Goal: Task Accomplishment & Management: Use online tool/utility

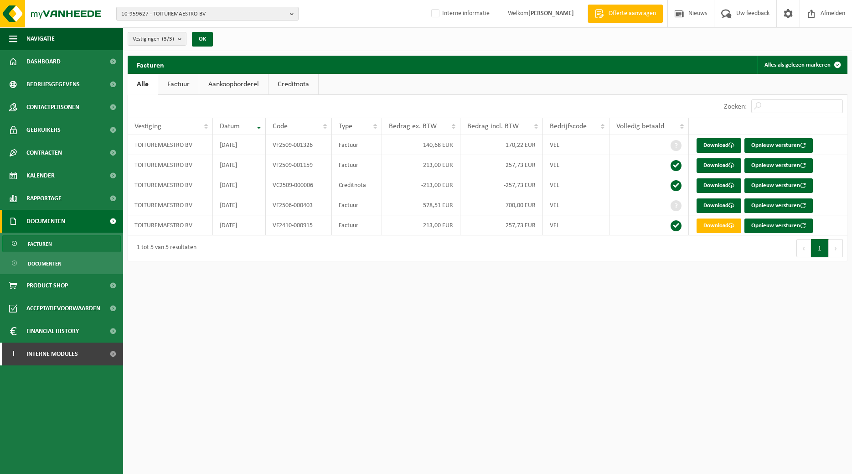
click at [291, 13] on b "button" at bounding box center [294, 13] width 8 height 13
type input "01-103085"
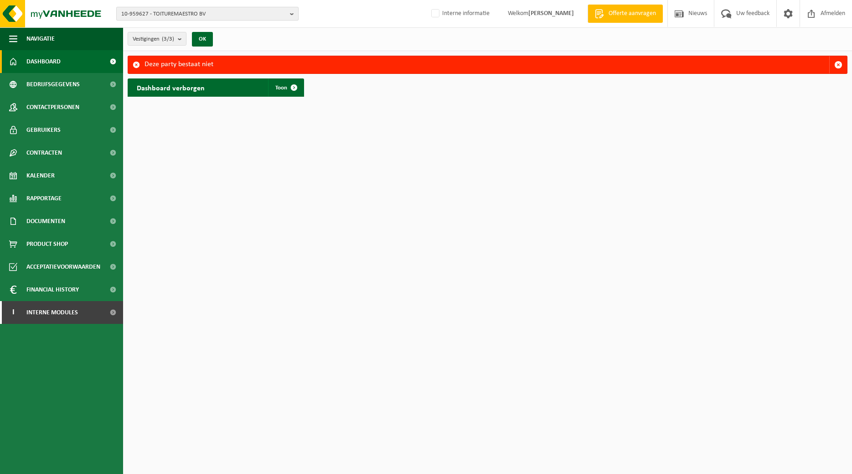
click at [294, 15] on b "button" at bounding box center [294, 13] width 8 height 13
type input "01-103085"
click at [294, 14] on b "button" at bounding box center [294, 13] width 8 height 13
type input "01-103085"
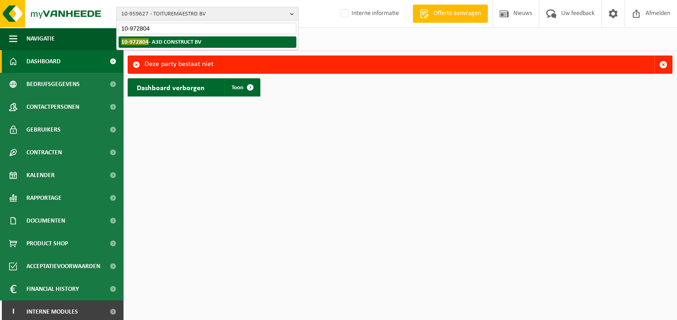
type input "10-972804"
click at [196, 40] on strong "10-972804 - A3D CONSTRUCT BV" at bounding box center [161, 41] width 80 height 7
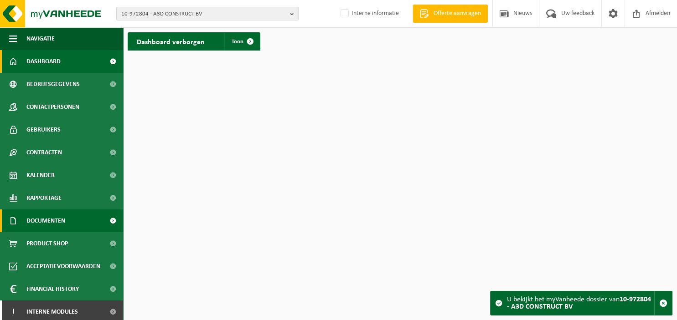
click at [57, 223] on span "Documenten" at bounding box center [45, 221] width 39 height 23
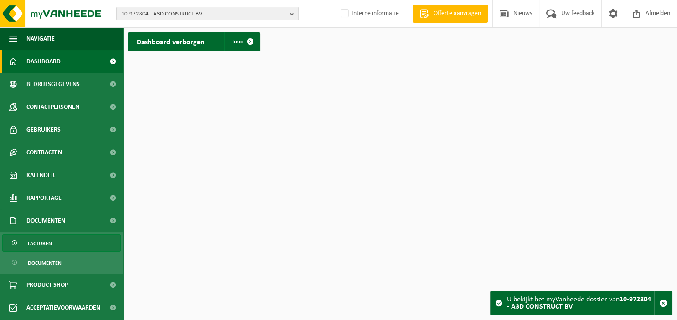
click at [54, 246] on link "Facturen" at bounding box center [61, 243] width 119 height 17
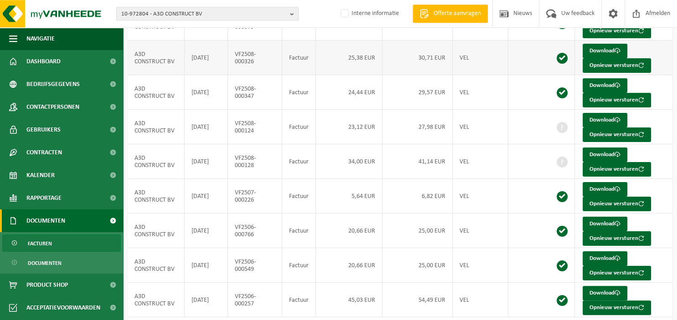
scroll to position [144, 0]
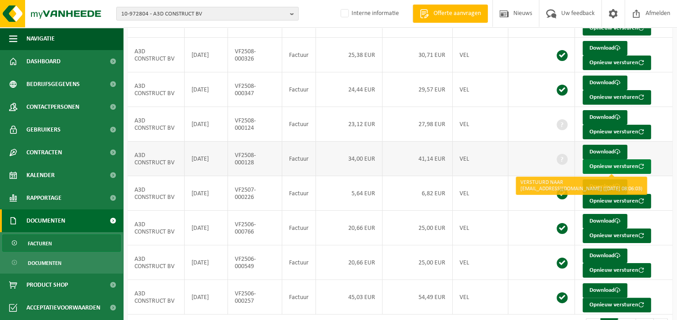
click at [616, 167] on button "Opnieuw versturen" at bounding box center [617, 167] width 68 height 15
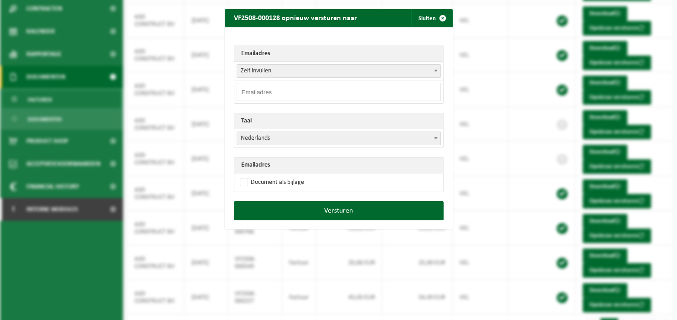
click at [278, 90] on input "email" at bounding box center [339, 92] width 204 height 18
paste input "contact@a3dconstruct.be"
type input "contact@a3dconstruct.be"
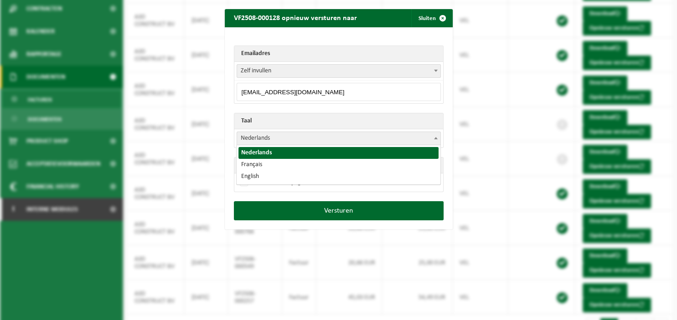
click at [436, 138] on b at bounding box center [436, 138] width 4 height 2
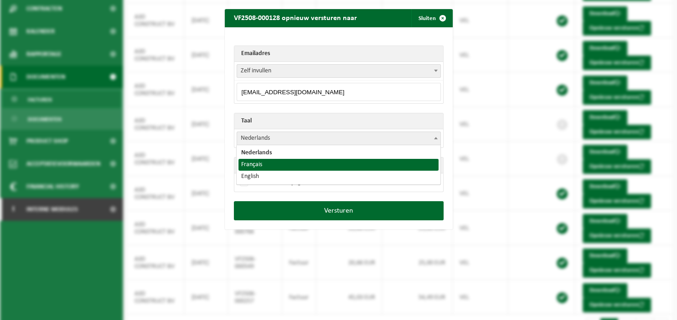
select select "fr"
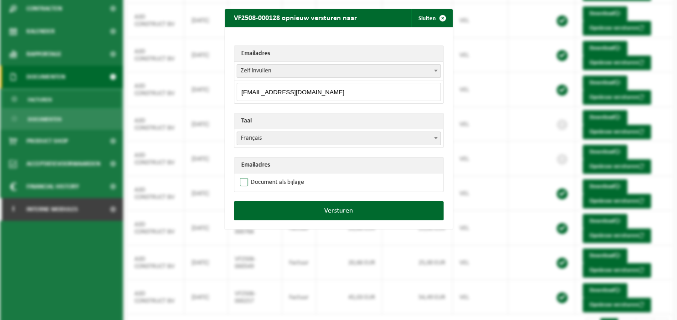
click at [284, 181] on label "Document als bijlage" at bounding box center [271, 183] width 66 height 14
click at [284, 176] on input "Document als bijlage" at bounding box center [350, 175] width 228 height 0
checkbox input "true"
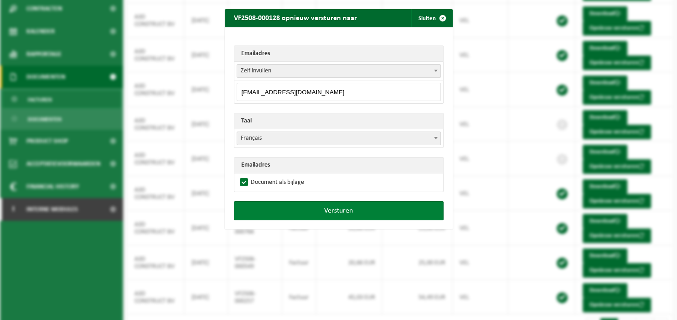
click at [307, 207] on button "Versturen" at bounding box center [339, 210] width 210 height 19
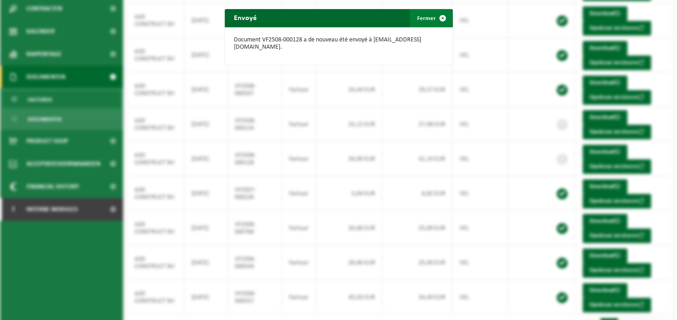
click at [442, 15] on span "button" at bounding box center [442, 18] width 18 height 18
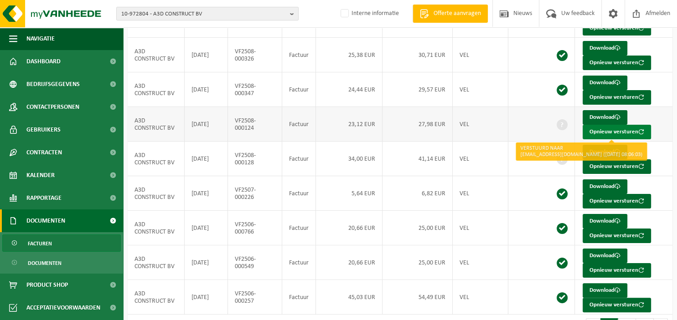
click at [610, 130] on button "Opnieuw versturen" at bounding box center [617, 132] width 68 height 15
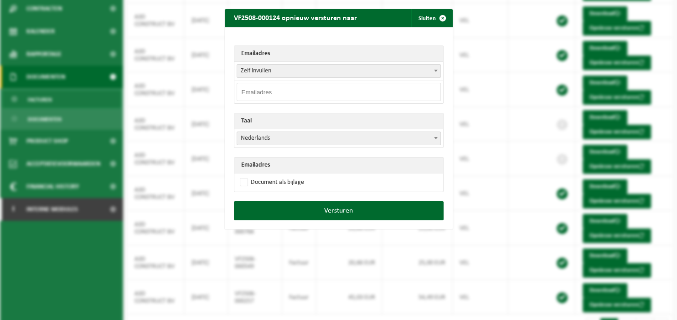
click at [315, 90] on input "email" at bounding box center [339, 92] width 204 height 18
paste input "contact@a3dconstruct.be"
type input "contact@a3dconstruct.be"
click at [435, 137] on b at bounding box center [436, 138] width 4 height 2
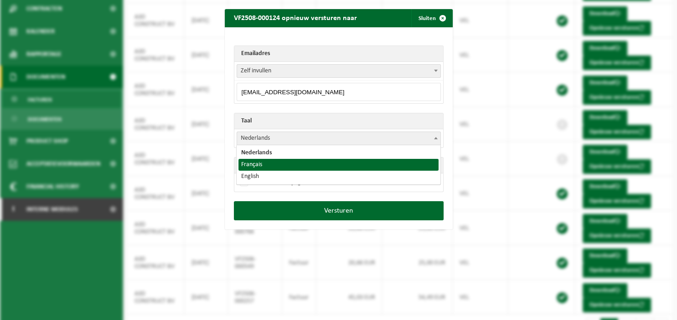
select select "fr"
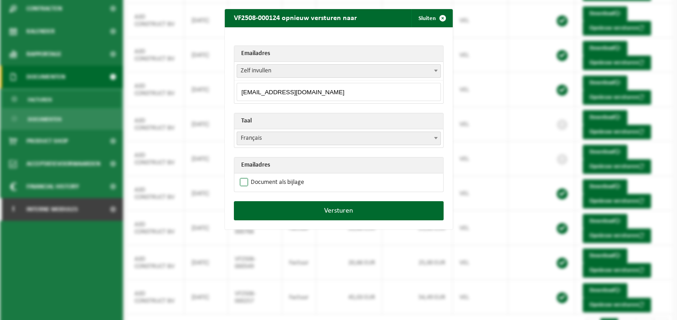
click at [274, 183] on label "Document als bijlage" at bounding box center [271, 183] width 66 height 14
click at [274, 176] on input "Document als bijlage" at bounding box center [350, 175] width 228 height 0
checkbox input "true"
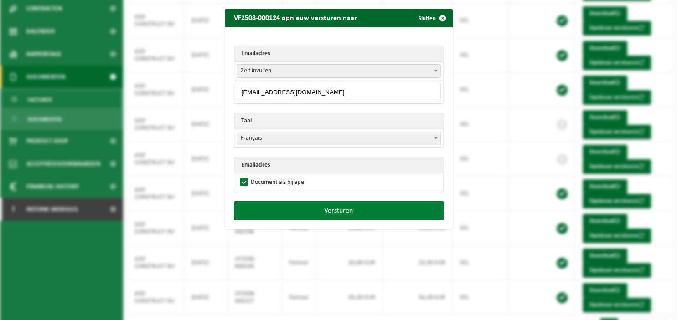
click at [300, 209] on button "Versturen" at bounding box center [339, 210] width 210 height 19
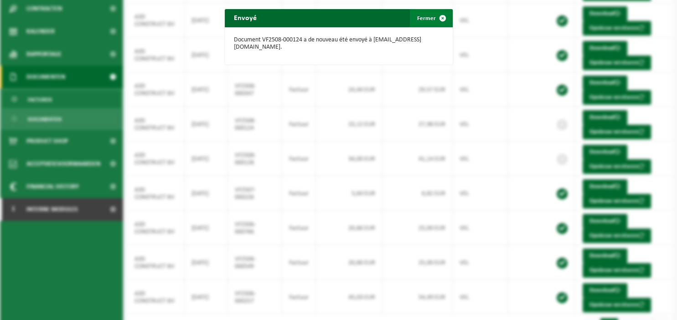
click at [439, 16] on span "button" at bounding box center [442, 18] width 18 height 18
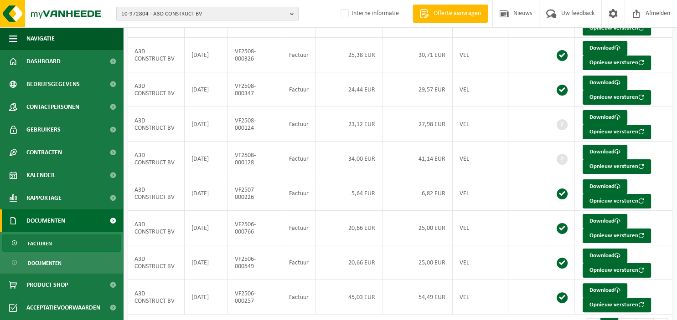
click at [292, 14] on b "button" at bounding box center [294, 13] width 8 height 13
paste input "[EMAIL_ADDRESS][DOMAIN_NAME]"
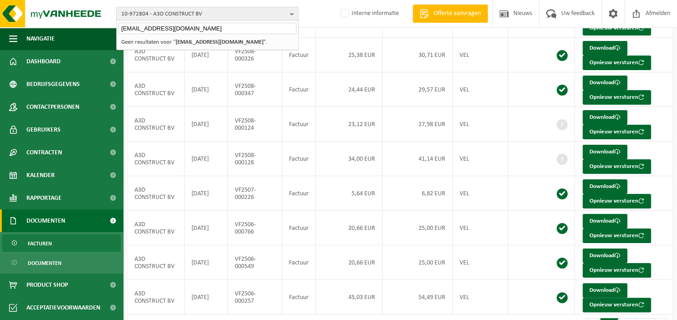
drag, startPoint x: 242, startPoint y: 30, endPoint x: -99, endPoint y: 0, distance: 343.2
click at [119, 23] on input "[EMAIL_ADDRESS][DOMAIN_NAME]" at bounding box center [208, 28] width 178 height 11
click at [187, 26] on input "[EMAIL_ADDRESS][DOMAIN_NAME]" at bounding box center [208, 28] width 178 height 11
drag, startPoint x: 187, startPoint y: 28, endPoint x: -57, endPoint y: 21, distance: 244.4
click at [119, 23] on input "[EMAIL_ADDRESS][DOMAIN_NAME]" at bounding box center [208, 28] width 178 height 11
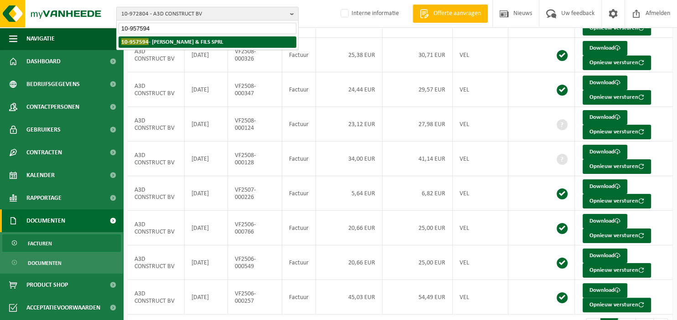
type input "10-957594"
click at [176, 42] on strong "10-957594 - CASTELLI & FILS SPRL" at bounding box center [172, 41] width 102 height 7
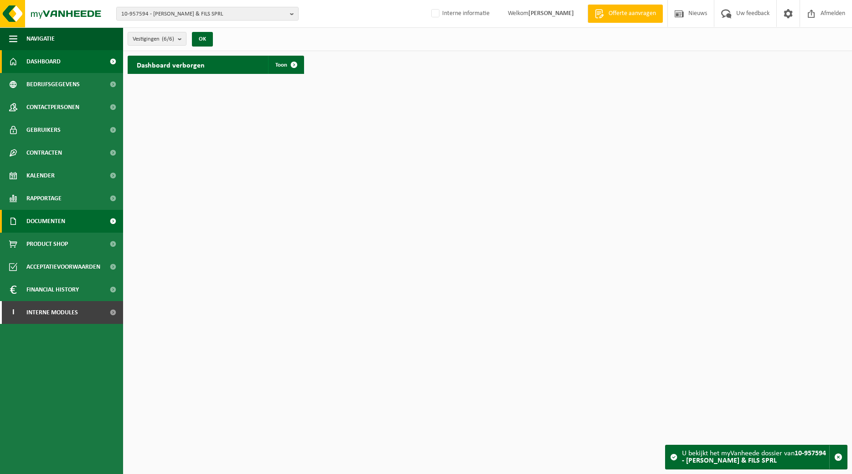
click at [49, 224] on span "Documenten" at bounding box center [45, 221] width 39 height 23
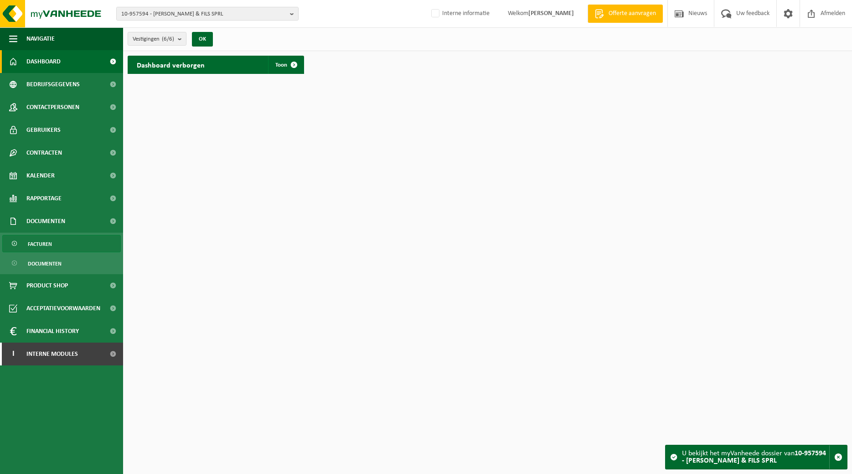
click at [49, 242] on span "Facturen" at bounding box center [40, 243] width 24 height 17
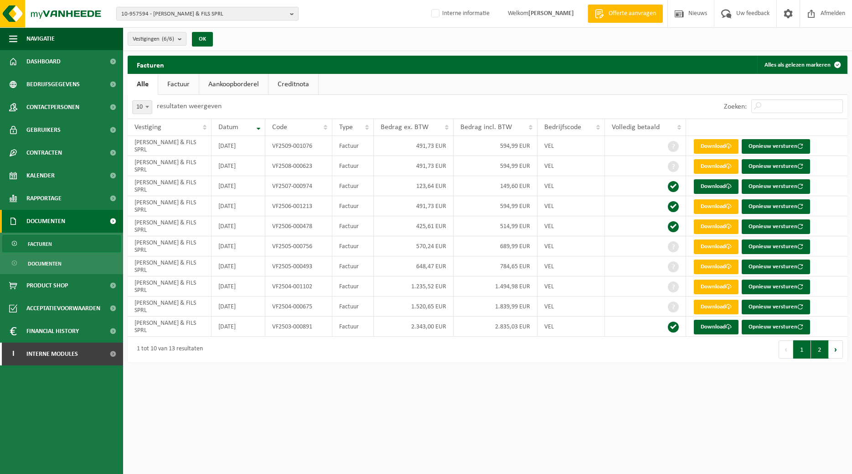
click at [822, 351] on button "2" at bounding box center [820, 349] width 18 height 18
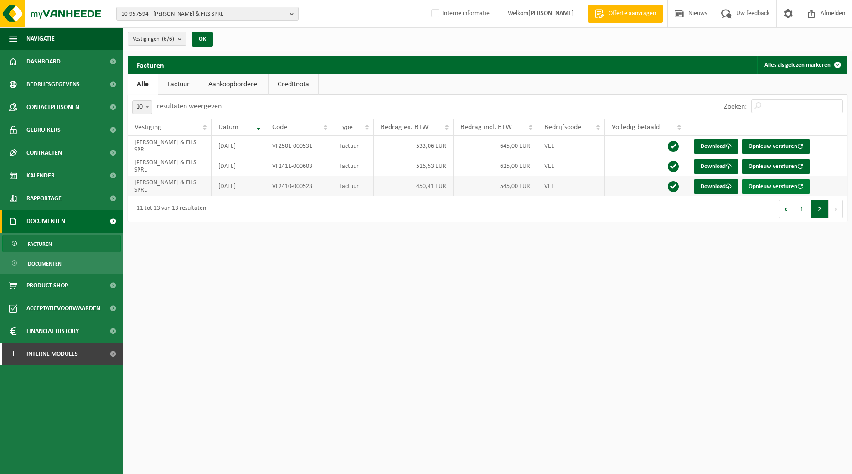
click at [766, 186] on button "Opnieuw versturen" at bounding box center [776, 186] width 68 height 15
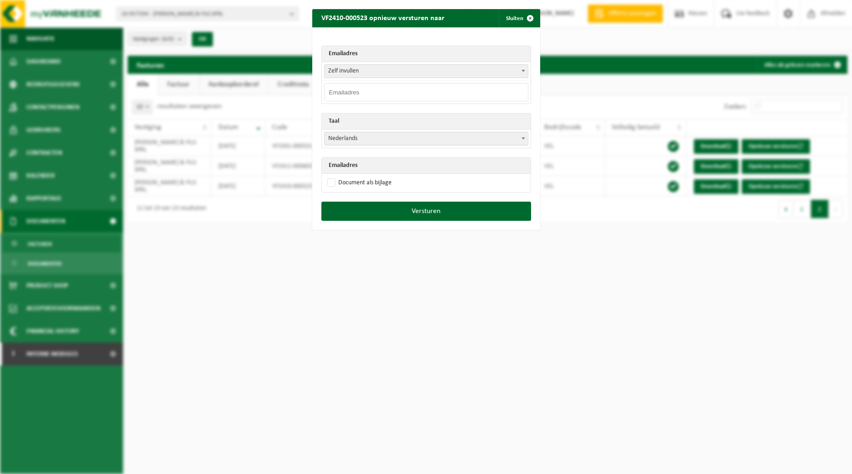
click at [418, 88] on input "email" at bounding box center [426, 92] width 204 height 18
paste input "[EMAIL_ADDRESS][DOMAIN_NAME]"
type input "[EMAIL_ADDRESS][DOMAIN_NAME]"
click at [354, 181] on label "Document als bijlage" at bounding box center [358, 183] width 66 height 14
click at [354, 176] on input "Document als bijlage" at bounding box center [438, 175] width 228 height 0
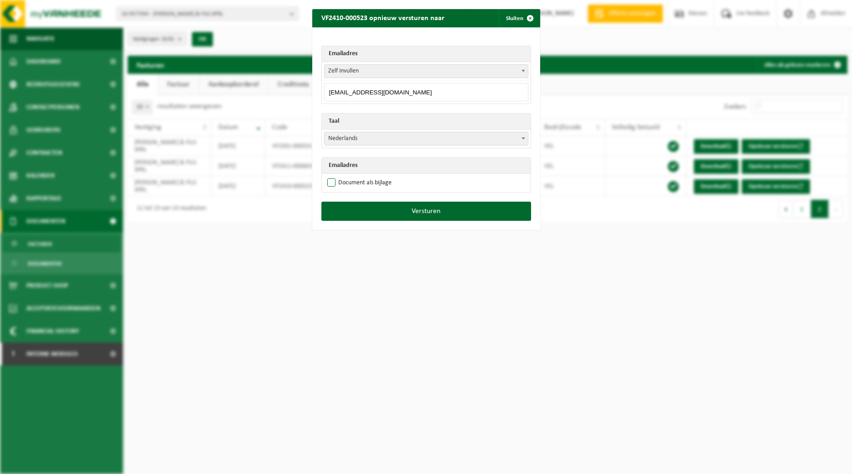
checkbox input "true"
click at [522, 136] on span at bounding box center [523, 138] width 9 height 12
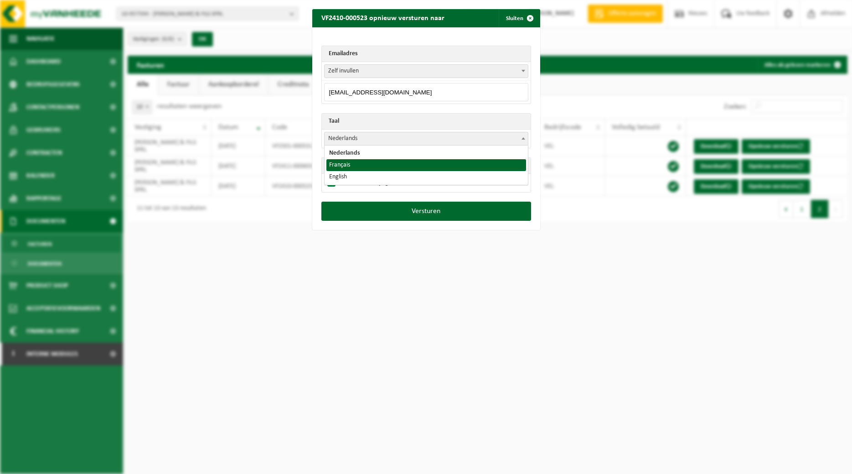
select select "fr"
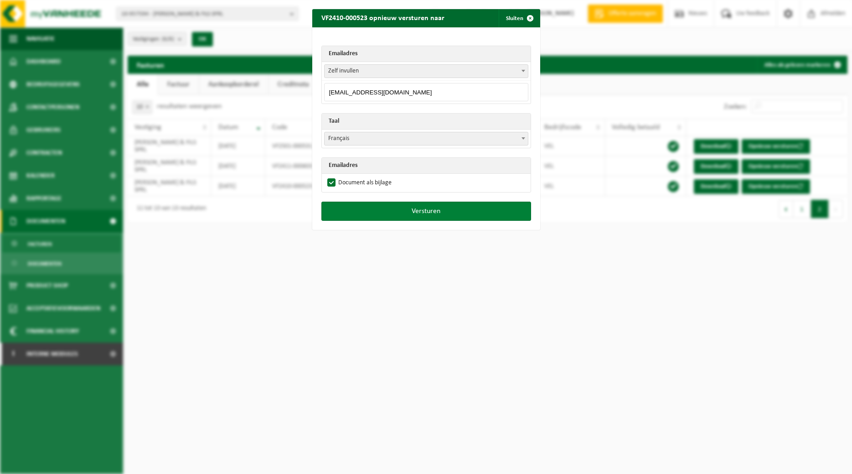
click at [425, 212] on button "Versturen" at bounding box center [426, 210] width 210 height 19
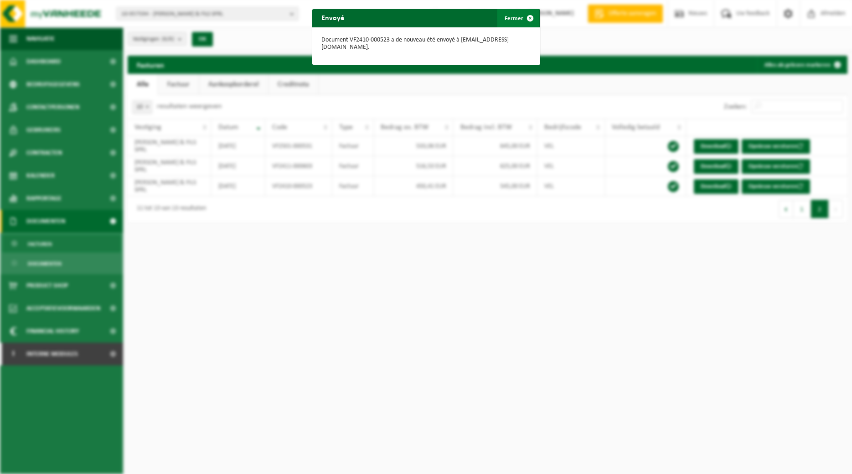
click at [535, 14] on span "button" at bounding box center [530, 18] width 18 height 18
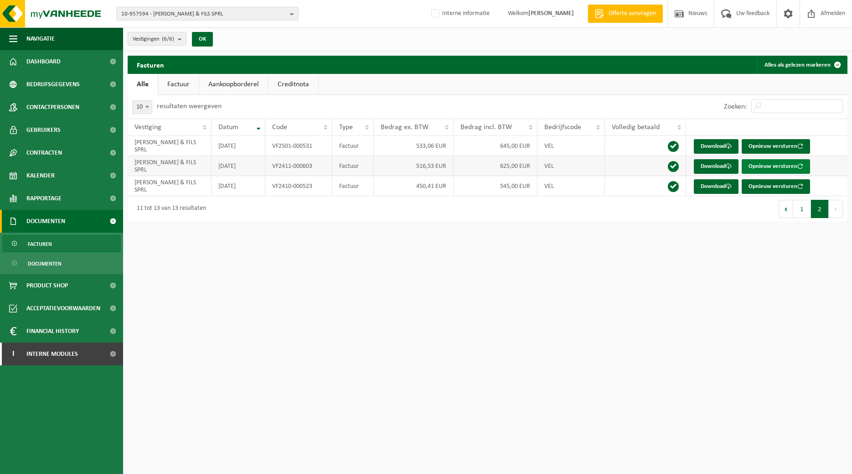
click at [774, 165] on button "Opnieuw versturen" at bounding box center [776, 166] width 68 height 15
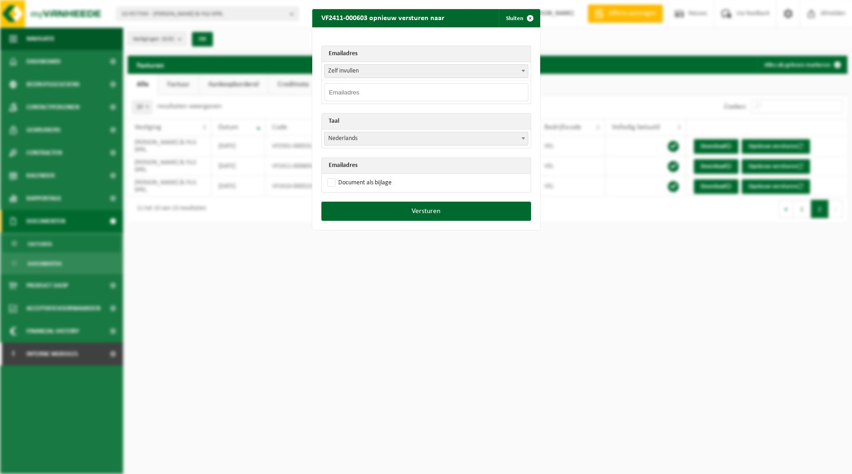
click at [414, 96] on input "email" at bounding box center [426, 92] width 204 height 18
paste input "[EMAIL_ADDRESS][DOMAIN_NAME]"
type input "[EMAIL_ADDRESS][DOMAIN_NAME]"
click at [522, 137] on span at bounding box center [523, 138] width 9 height 12
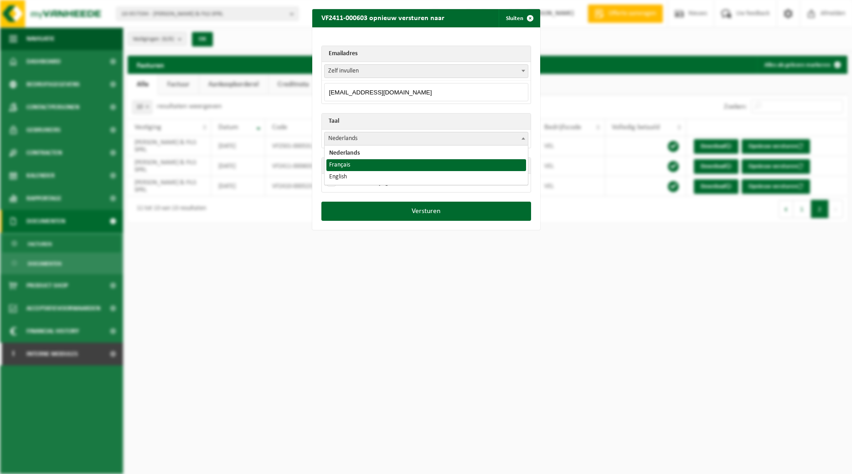
select select "fr"
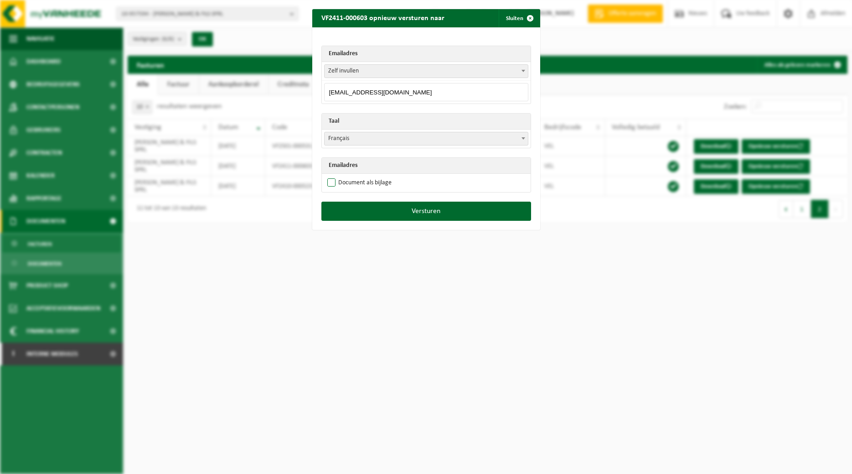
click at [379, 182] on label "Document als bijlage" at bounding box center [358, 183] width 66 height 14
click at [379, 176] on input "Document als bijlage" at bounding box center [438, 175] width 228 height 0
checkbox input "true"
click at [399, 213] on button "Versturen" at bounding box center [426, 210] width 210 height 19
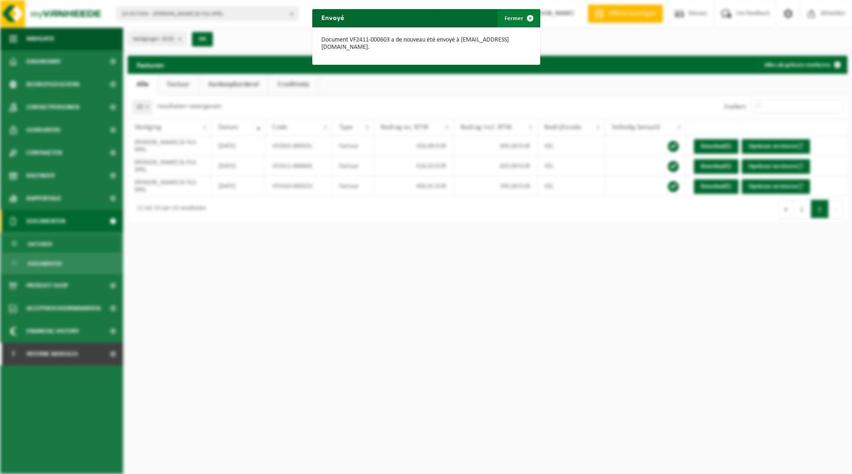
click at [531, 20] on span "button" at bounding box center [530, 18] width 18 height 18
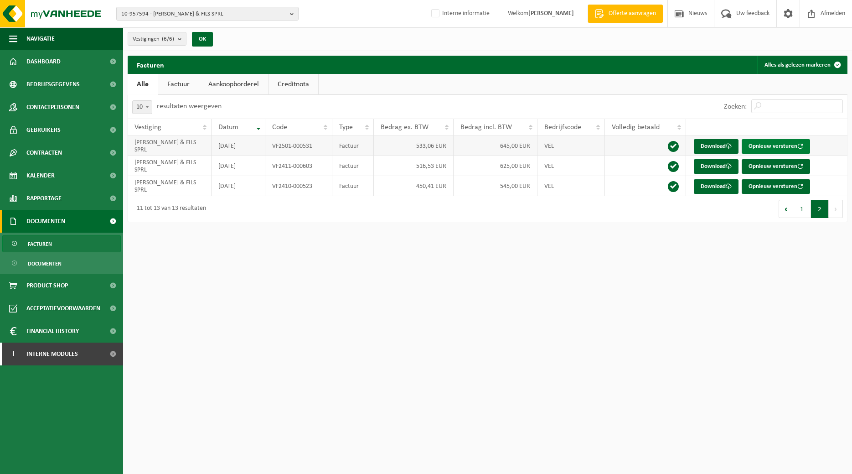
click at [769, 146] on button "Opnieuw versturen" at bounding box center [776, 146] width 68 height 15
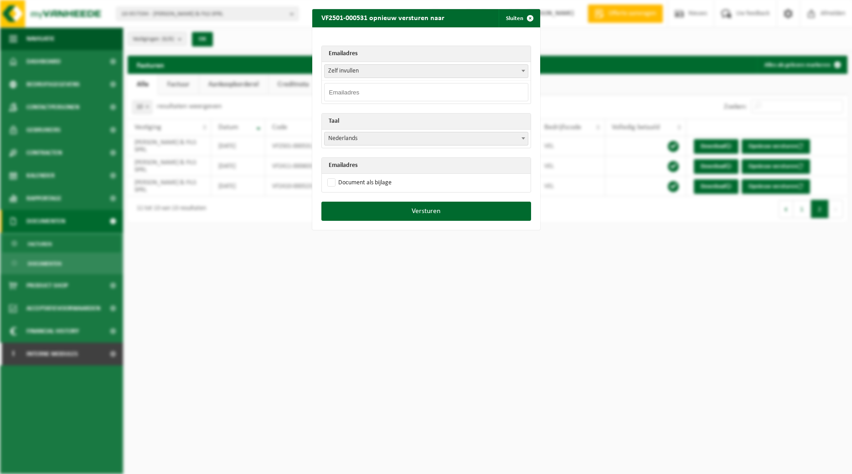
click at [525, 70] on span at bounding box center [523, 71] width 9 height 12
click at [433, 36] on div "Emailadres Zelf invullen [EMAIL_ADDRESS][DOMAIN_NAME] [EMAIL_ADDRESS][DOMAIN_NA…" at bounding box center [426, 114] width 228 height 174
click at [398, 94] on input "email" at bounding box center [426, 92] width 204 height 18
paste input "[EMAIL_ADDRESS][DOMAIN_NAME]"
type input "[EMAIL_ADDRESS][DOMAIN_NAME]"
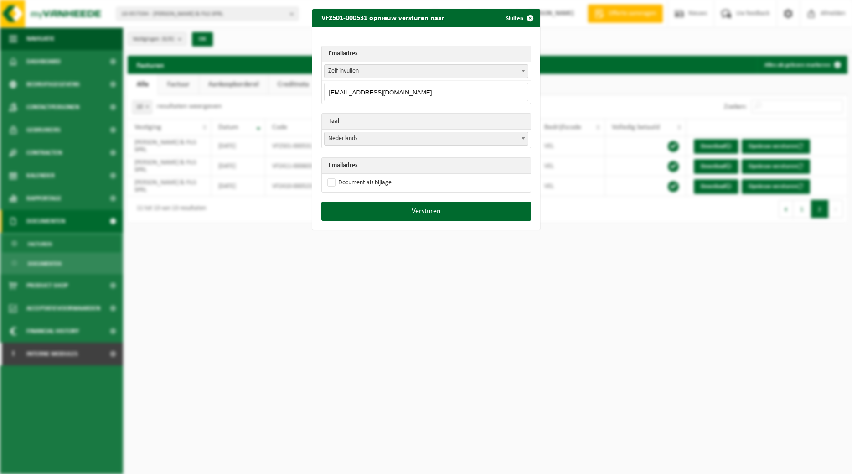
click at [527, 138] on span at bounding box center [523, 138] width 9 height 12
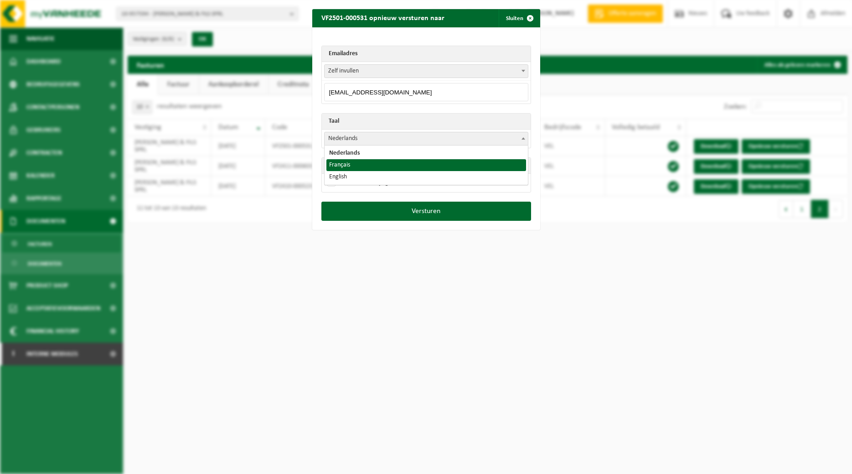
select select "fr"
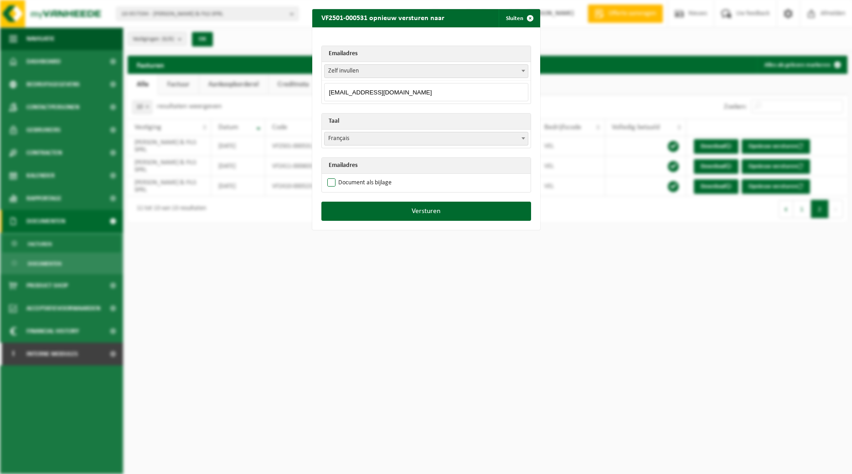
click at [369, 179] on label "Document als bijlage" at bounding box center [358, 183] width 66 height 14
click at [369, 176] on input "Document als bijlage" at bounding box center [438, 175] width 228 height 0
checkbox input "true"
click at [377, 207] on button "Versturen" at bounding box center [426, 210] width 210 height 19
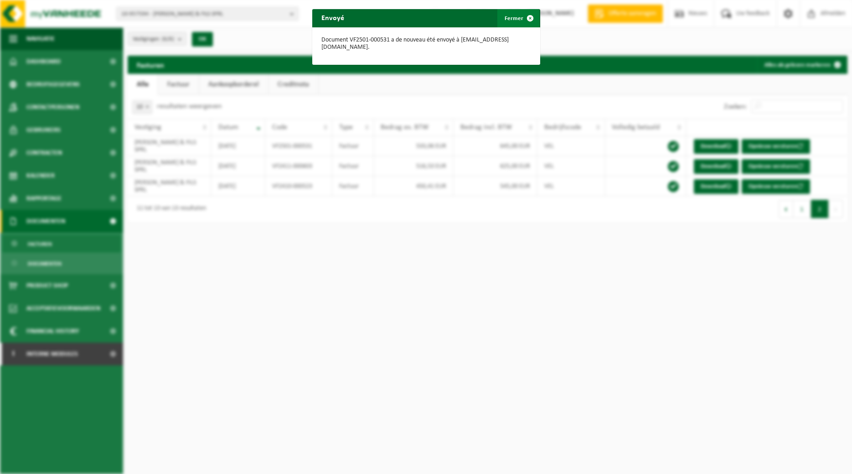
click at [526, 18] on span "button" at bounding box center [530, 18] width 18 height 18
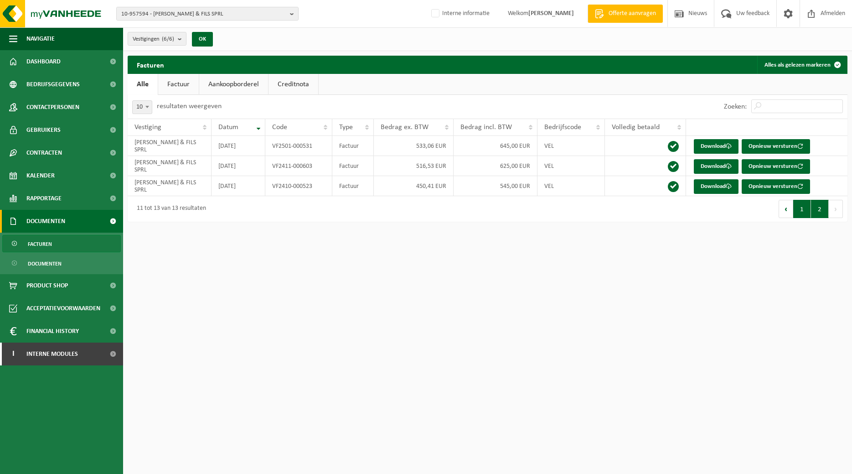
click at [803, 208] on button "1" at bounding box center [802, 209] width 18 height 18
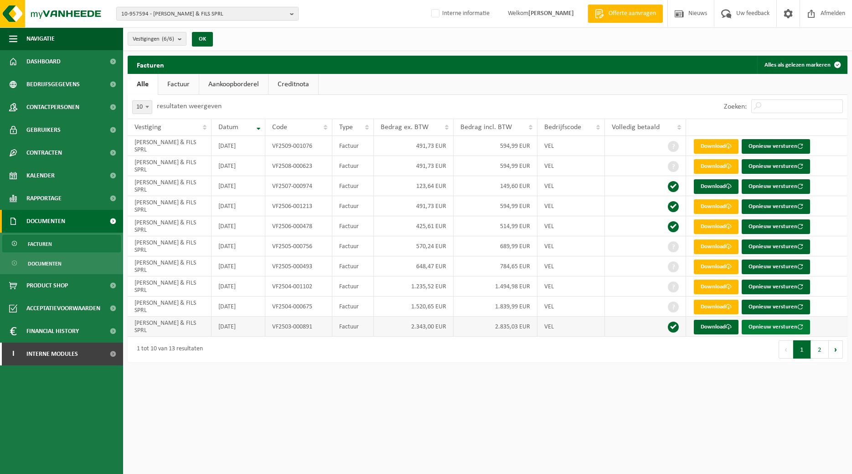
click at [769, 326] on button "Opnieuw versturen" at bounding box center [776, 327] width 68 height 15
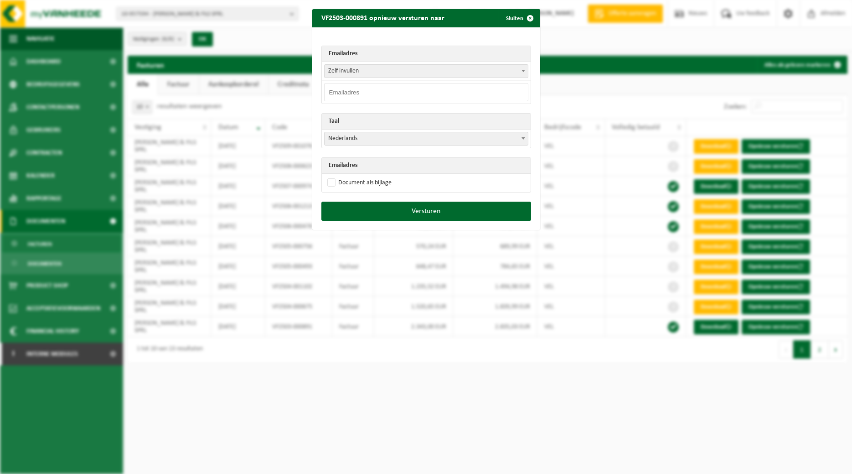
click at [391, 87] on input "email" at bounding box center [426, 92] width 204 height 18
paste input "[EMAIL_ADDRESS][DOMAIN_NAME]"
type input "[EMAIL_ADDRESS][DOMAIN_NAME]"
click at [524, 139] on b at bounding box center [523, 138] width 4 height 2
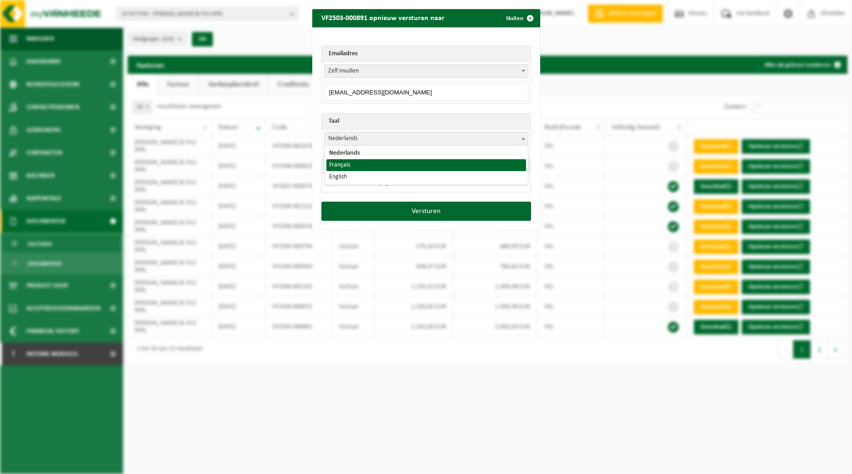
select select "fr"
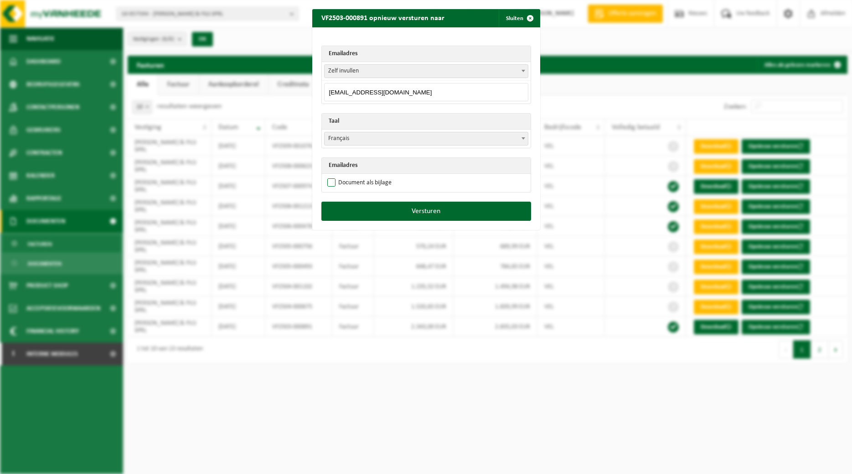
click at [366, 188] on label "Document als bijlage" at bounding box center [358, 183] width 66 height 14
click at [366, 176] on input "Document als bijlage" at bounding box center [438, 175] width 228 height 0
checkbox input "true"
click at [374, 208] on button "Versturen" at bounding box center [426, 210] width 210 height 19
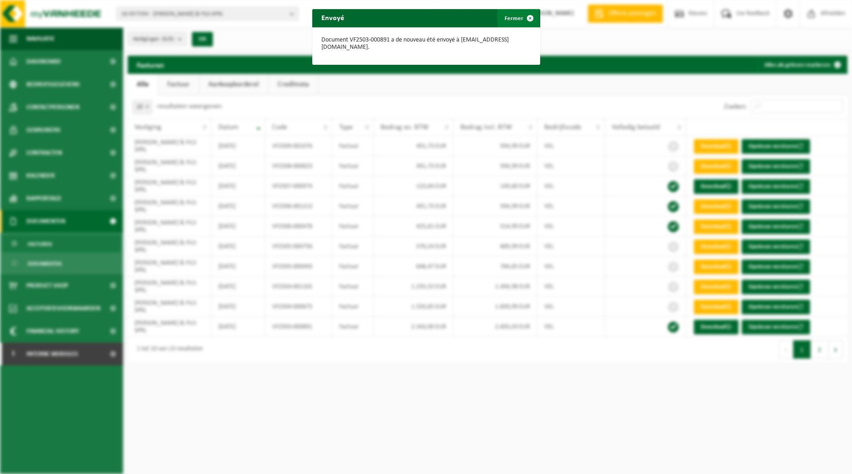
click at [529, 18] on span "button" at bounding box center [530, 18] width 18 height 18
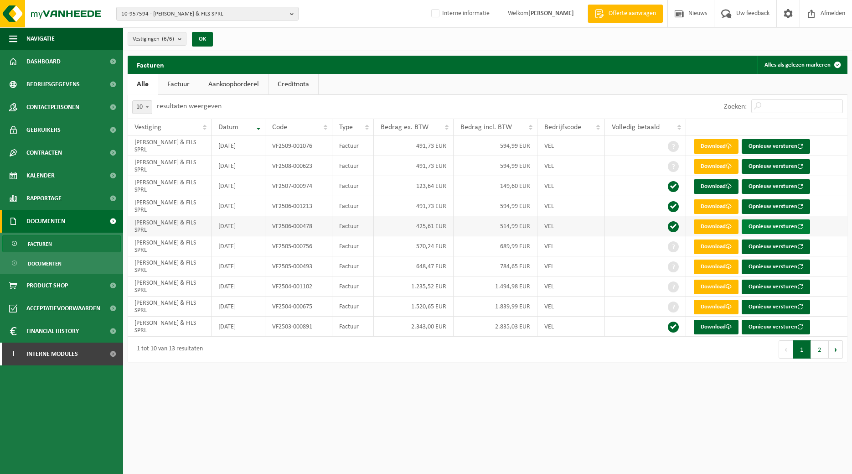
click at [774, 228] on button "Opnieuw versturen" at bounding box center [776, 226] width 68 height 15
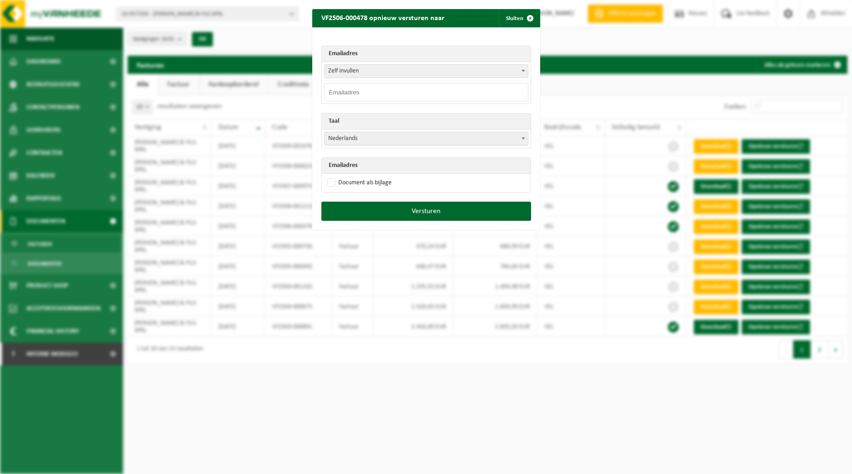
click at [431, 92] on input "email" at bounding box center [426, 92] width 204 height 18
paste input "[EMAIL_ADDRESS][DOMAIN_NAME]"
type input "[EMAIL_ADDRESS][DOMAIN_NAME]"
click at [521, 138] on span at bounding box center [523, 138] width 9 height 12
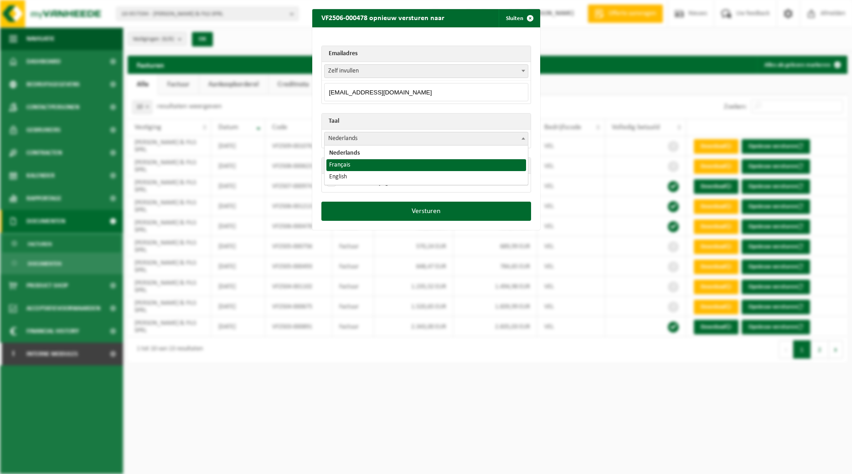
select select "fr"
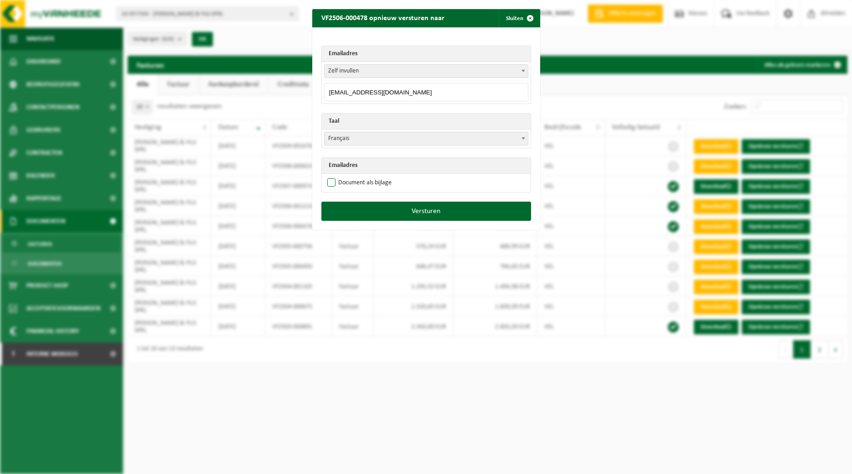
click at [370, 182] on label "Document als bijlage" at bounding box center [358, 183] width 66 height 14
click at [370, 176] on input "Document als bijlage" at bounding box center [438, 175] width 228 height 0
checkbox input "true"
click at [384, 211] on button "Versturen" at bounding box center [426, 210] width 210 height 19
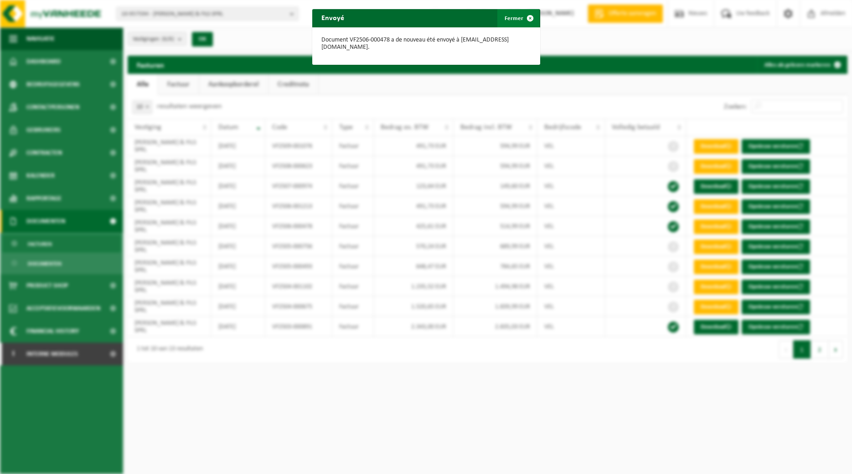
click at [530, 13] on span "button" at bounding box center [530, 18] width 18 height 18
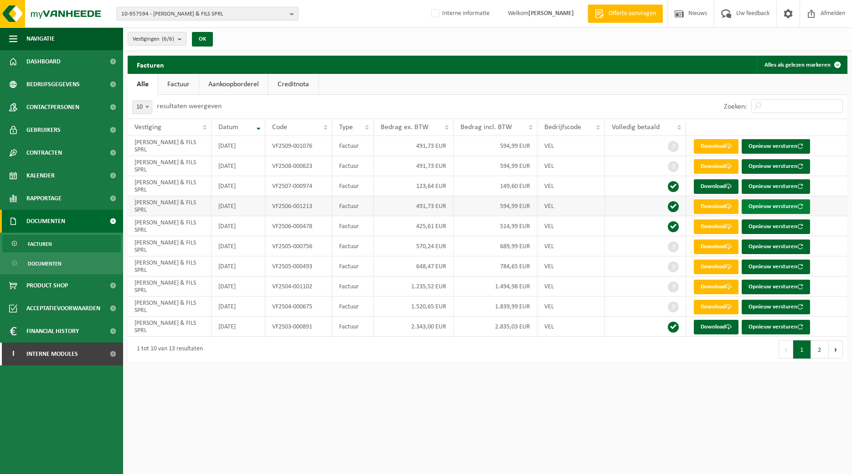
click at [765, 206] on button "Opnieuw versturen" at bounding box center [776, 206] width 68 height 15
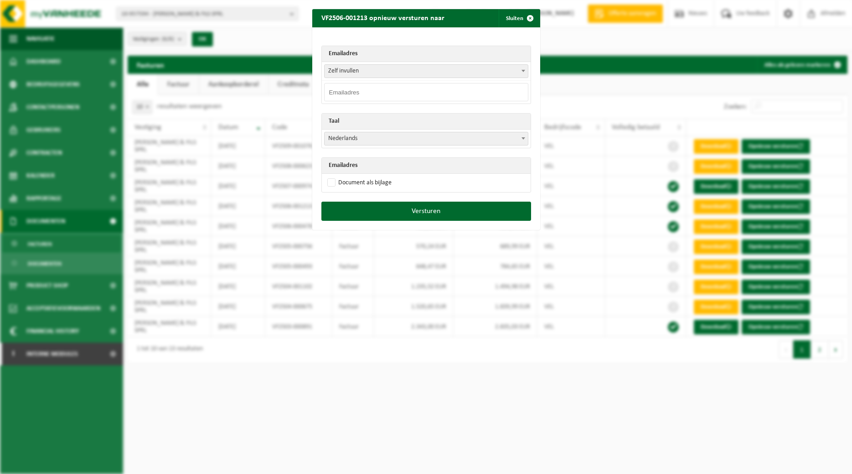
click at [410, 97] on input "email" at bounding box center [426, 92] width 204 height 18
paste input "[EMAIL_ADDRESS][DOMAIN_NAME]"
type input "[EMAIL_ADDRESS][DOMAIN_NAME]"
click at [525, 139] on span at bounding box center [523, 138] width 9 height 12
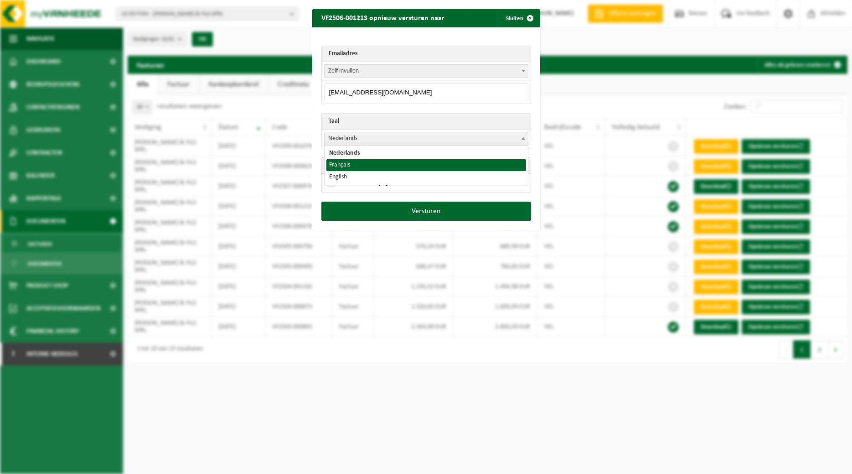
select select "fr"
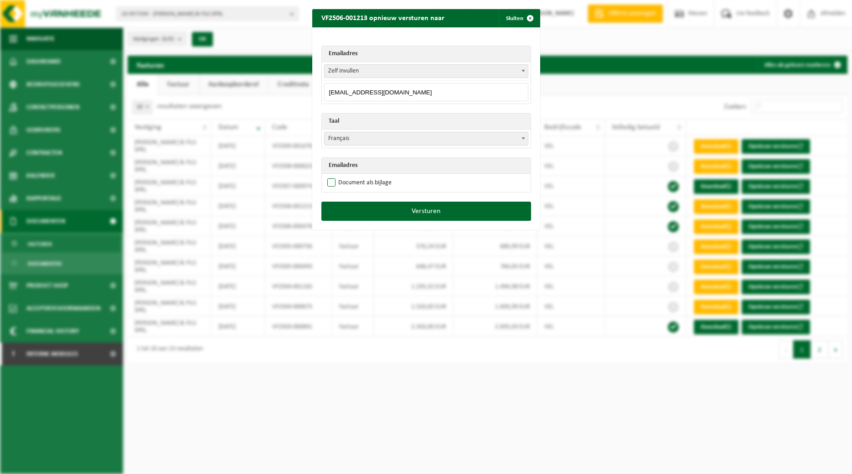
click at [371, 183] on label "Document als bijlage" at bounding box center [358, 183] width 66 height 14
click at [371, 176] on input "Document als bijlage" at bounding box center [438, 175] width 228 height 0
checkbox input "true"
click at [401, 215] on button "Versturen" at bounding box center [426, 210] width 210 height 19
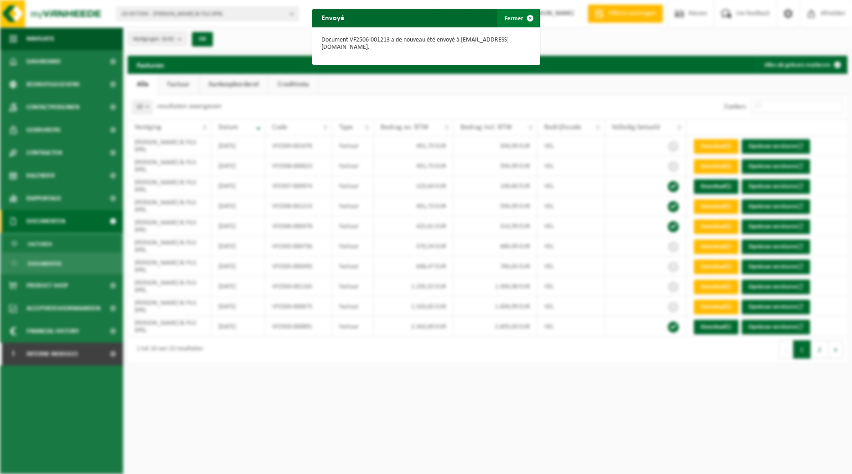
click at [525, 17] on span "button" at bounding box center [530, 18] width 18 height 18
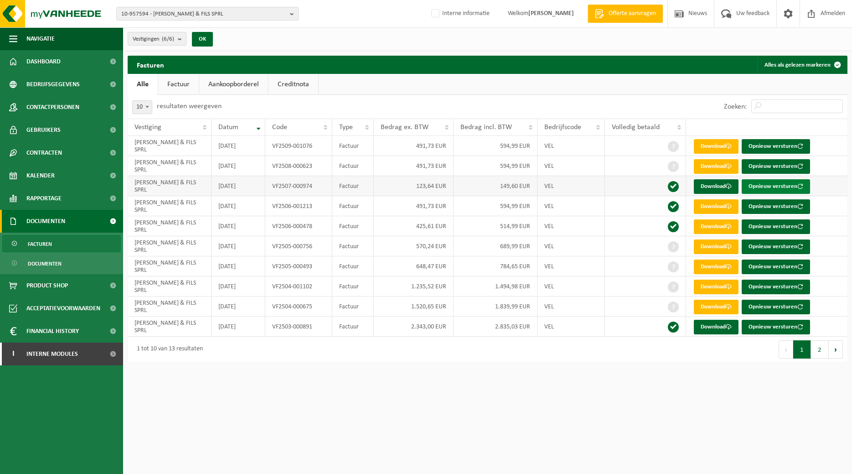
click at [778, 184] on button "Opnieuw versturen" at bounding box center [776, 186] width 68 height 15
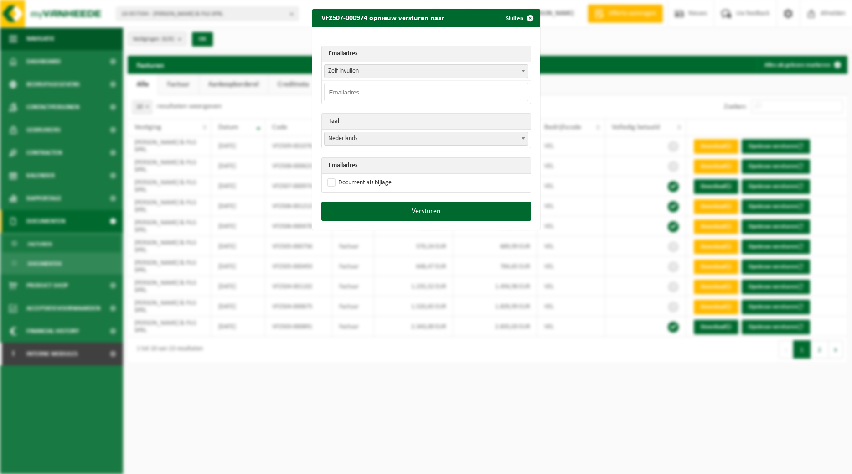
click at [480, 90] on input "email" at bounding box center [426, 92] width 204 height 18
paste input "[EMAIL_ADDRESS][DOMAIN_NAME]"
type input "[EMAIL_ADDRESS][DOMAIN_NAME]"
click at [522, 137] on b at bounding box center [523, 138] width 4 height 2
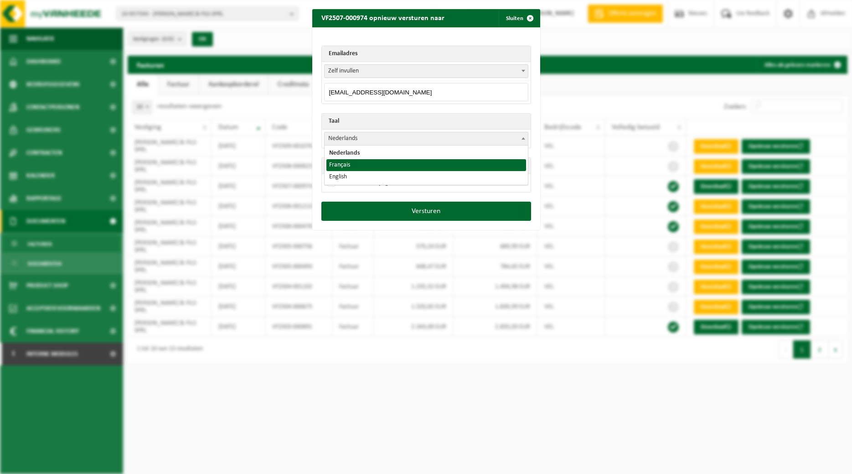
select select "fr"
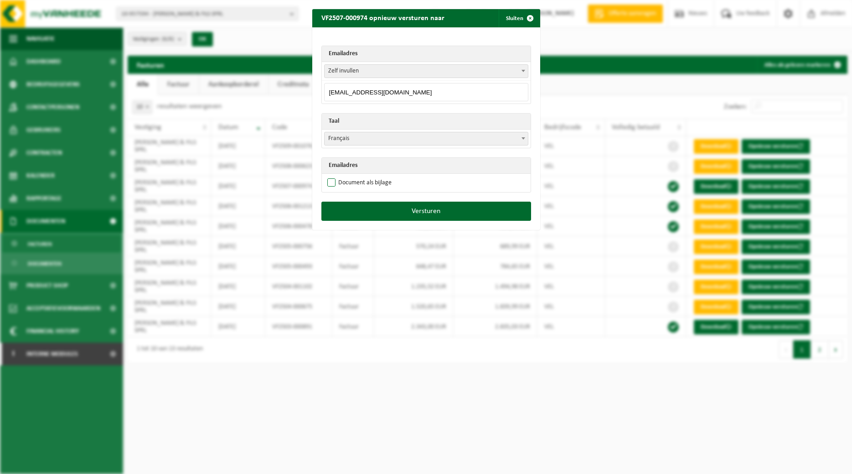
click at [391, 180] on td "Document als bijlage" at bounding box center [426, 183] width 209 height 18
click at [379, 186] on label "Document als bijlage" at bounding box center [358, 183] width 66 height 14
click at [379, 176] on input "Document als bijlage" at bounding box center [438, 175] width 228 height 0
checkbox input "true"
click at [404, 214] on button "Versturen" at bounding box center [426, 210] width 210 height 19
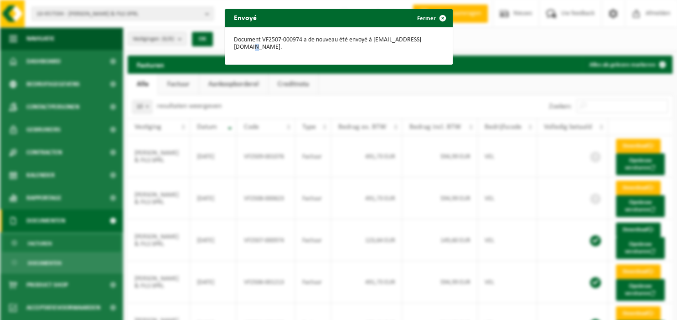
click at [437, 62] on div "Envoyé Fermer Document VF2507-000974 a de nouveau été envoyé à [EMAIL_ADDRESS][…" at bounding box center [338, 160] width 677 height 320
